Goal: Task Accomplishment & Management: Manage account settings

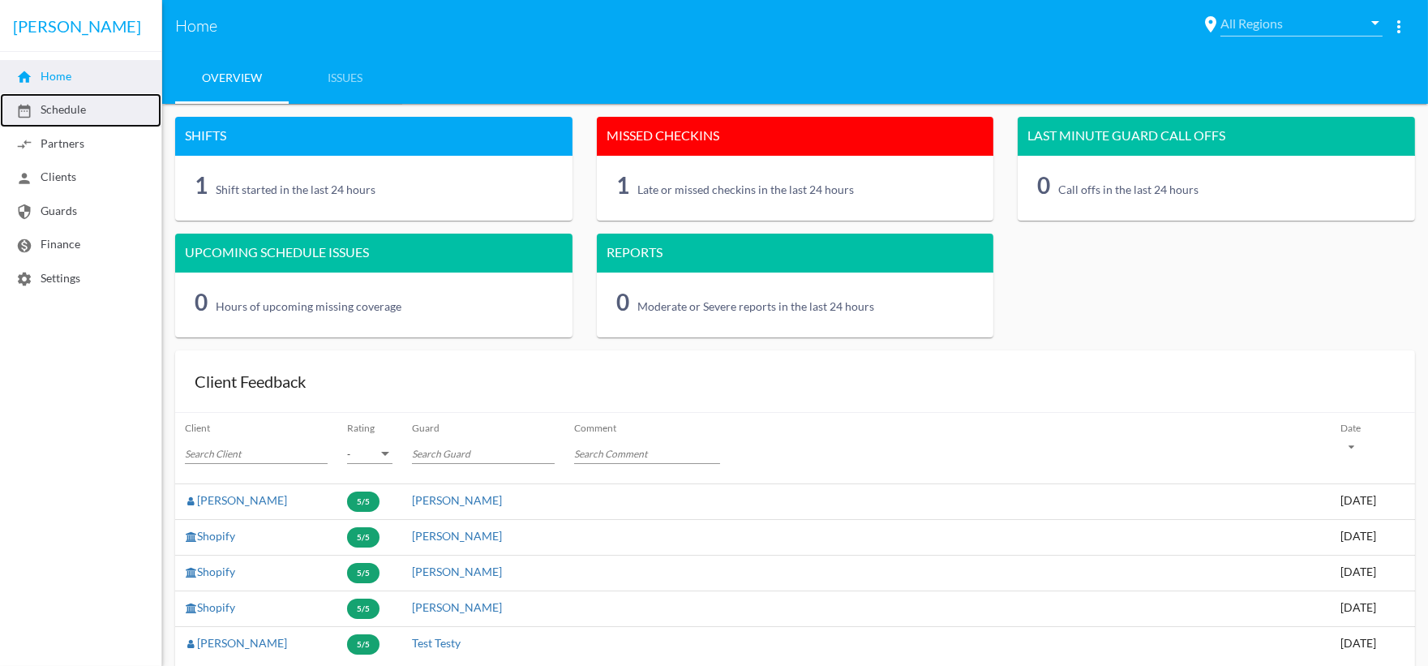
click at [79, 116] on link "date_range Schedule" at bounding box center [80, 109] width 161 height 33
